Goal: Information Seeking & Learning: Learn about a topic

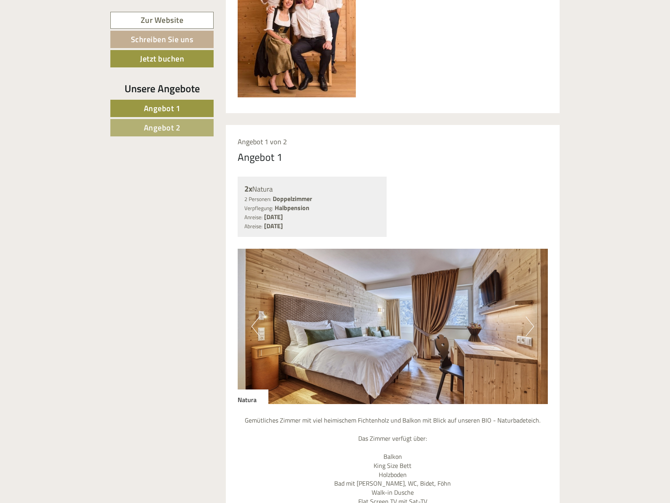
click at [158, 129] on span "Angebot 2" at bounding box center [162, 127] width 37 height 12
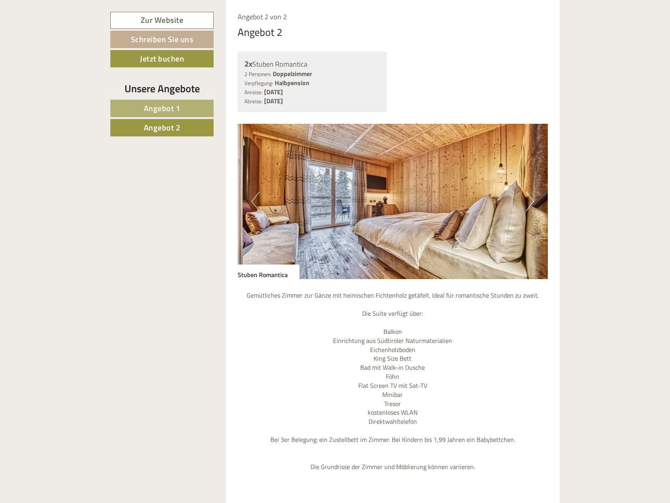
click at [159, 95] on div "Unsere Angebote" at bounding box center [161, 88] width 103 height 15
click at [153, 104] on span "Angebot 1" at bounding box center [162, 108] width 37 height 12
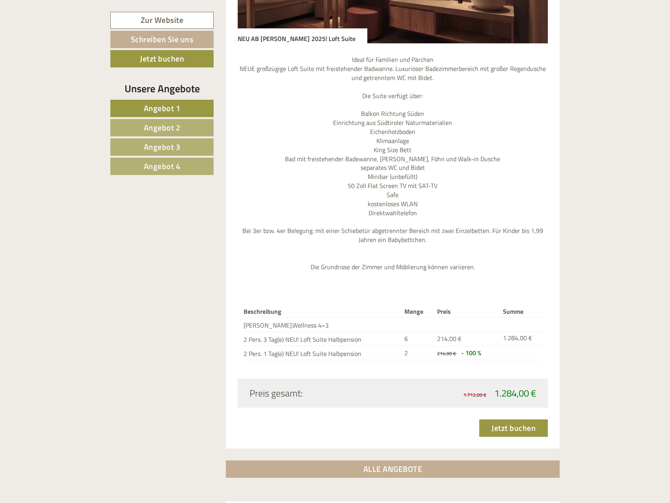
scroll to position [2634, 0]
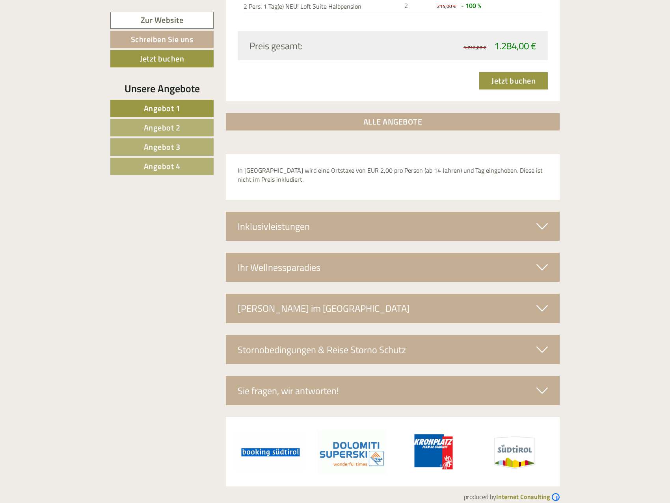
click at [202, 167] on link "Angebot 4" at bounding box center [161, 166] width 103 height 17
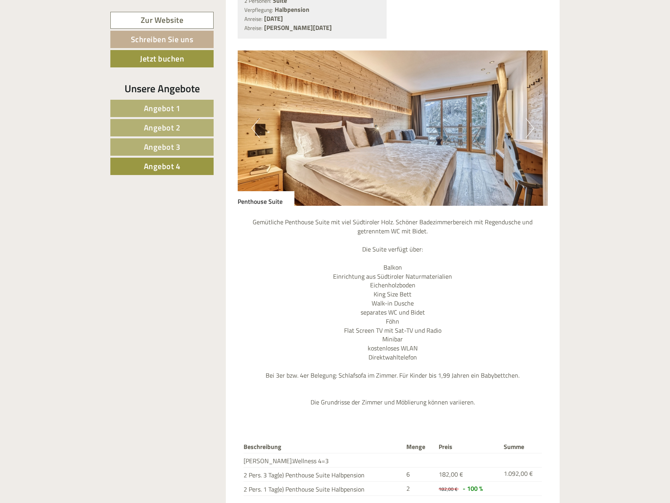
scroll to position [716, 0]
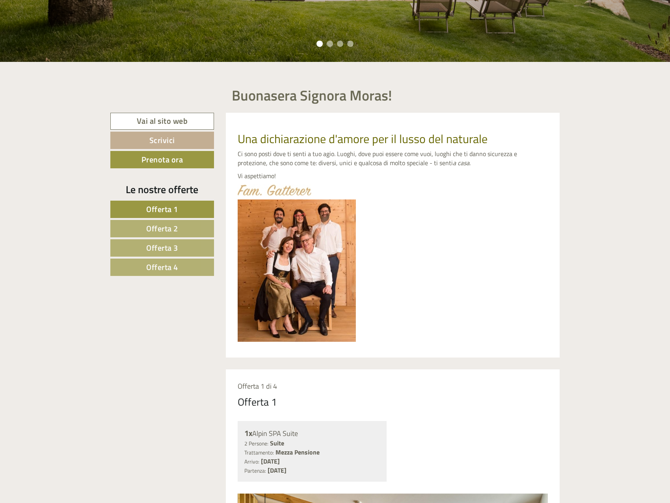
scroll to position [276, 0]
